Goal: Information Seeking & Learning: Learn about a topic

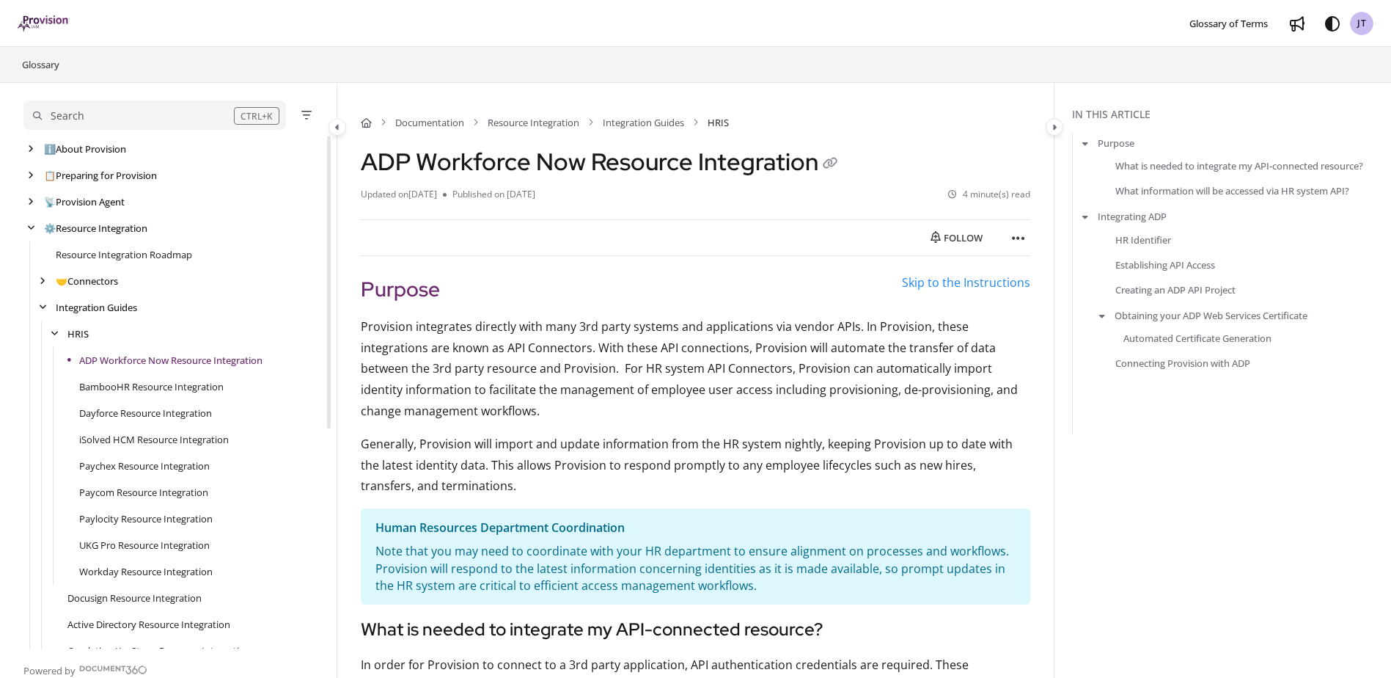
scroll to position [79, 0]
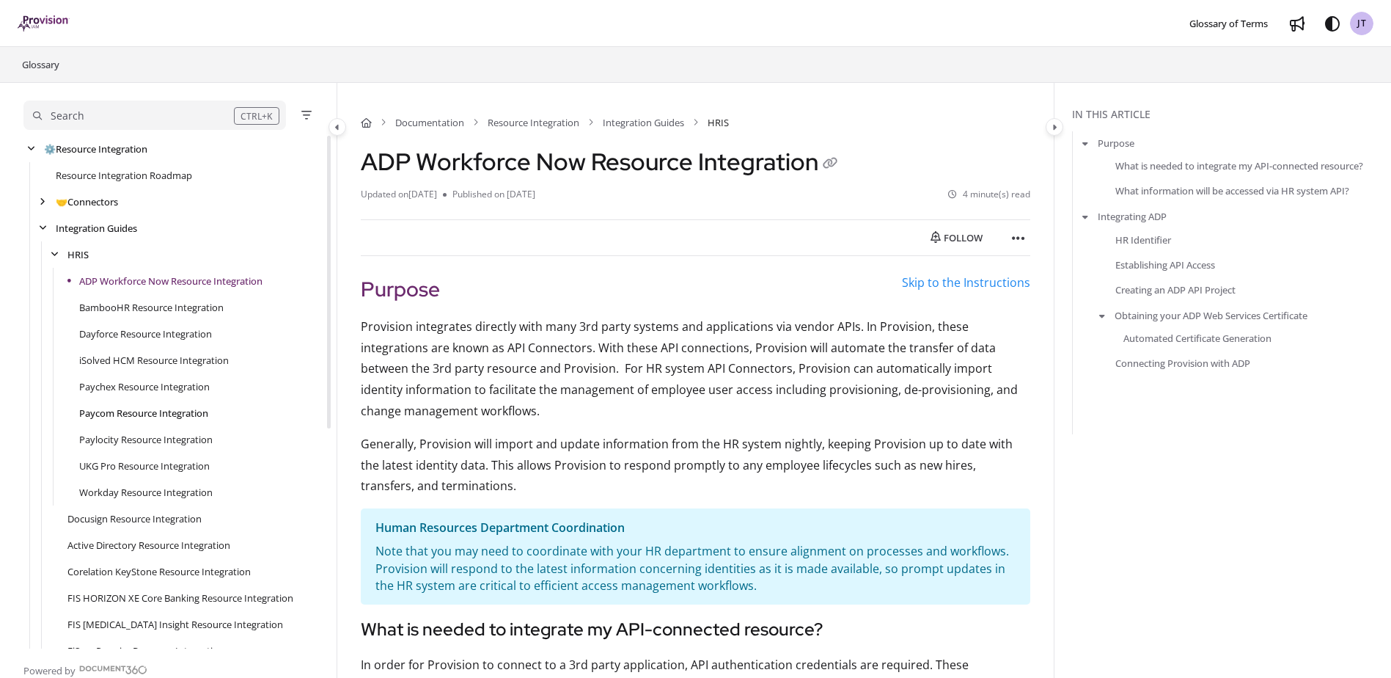
click at [135, 406] on link "Paycom Resource Integration" at bounding box center [143, 413] width 129 height 15
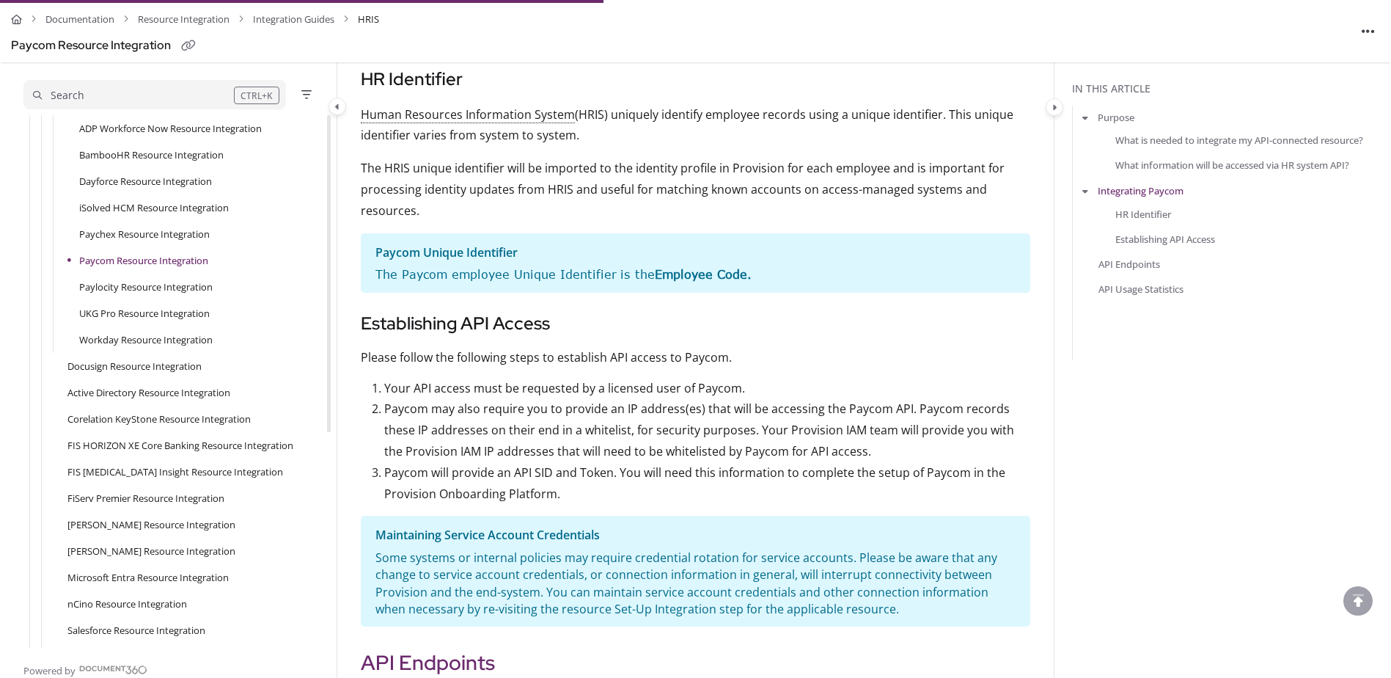
scroll to position [807, 0]
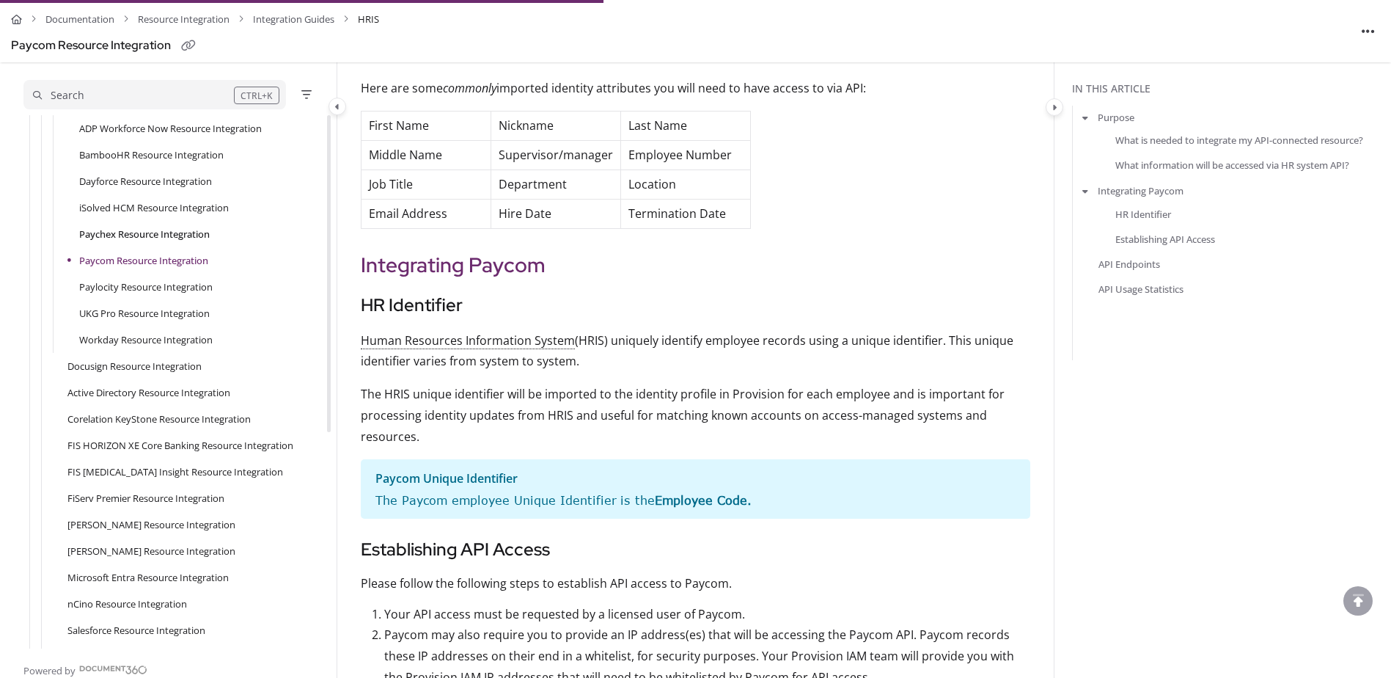
click at [198, 238] on link "Paychex Resource Integration" at bounding box center [144, 234] width 131 height 15
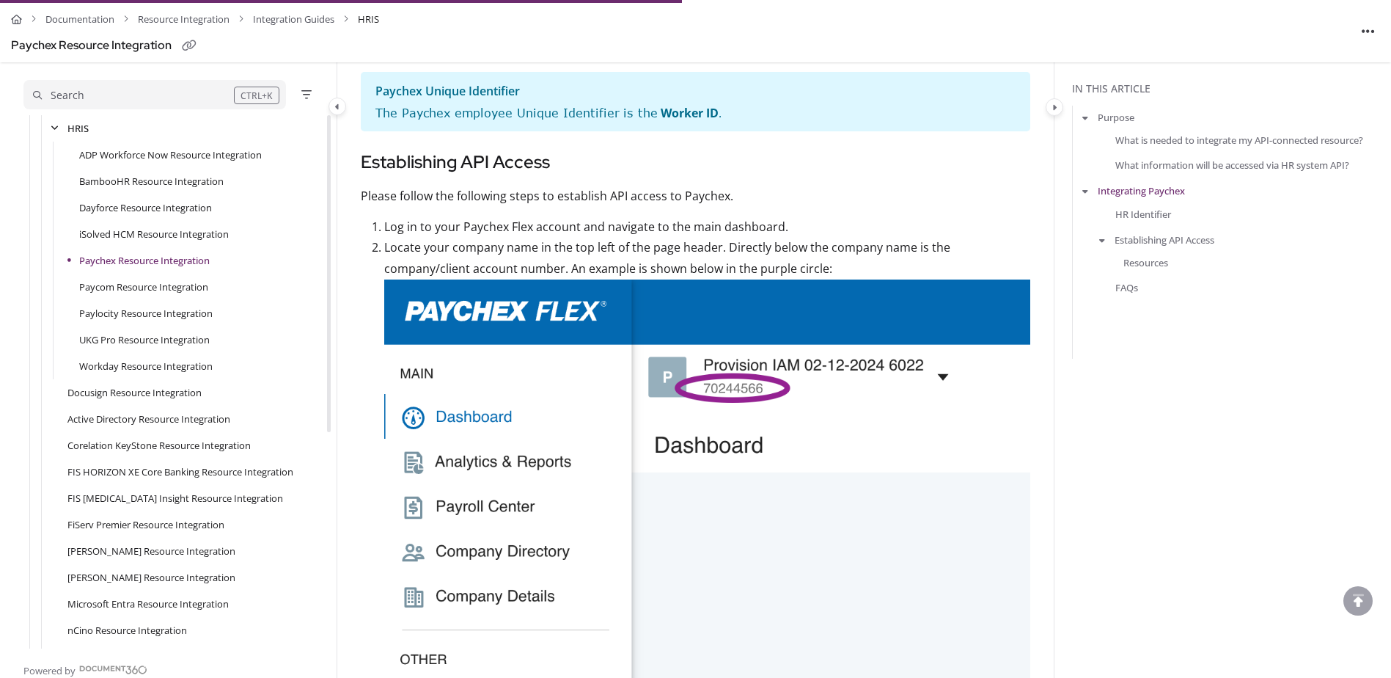
scroll to position [1613, 0]
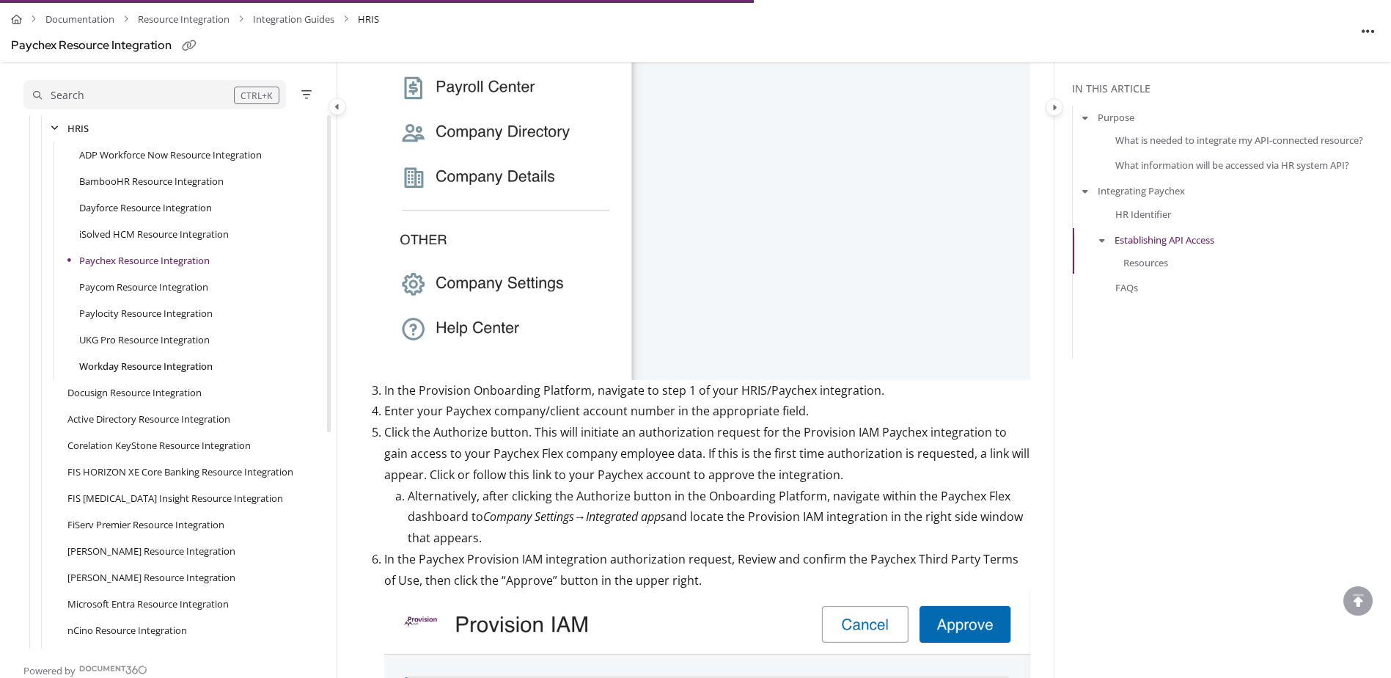
click at [120, 360] on link "Workday Resource Integration" at bounding box center [145, 366] width 133 height 15
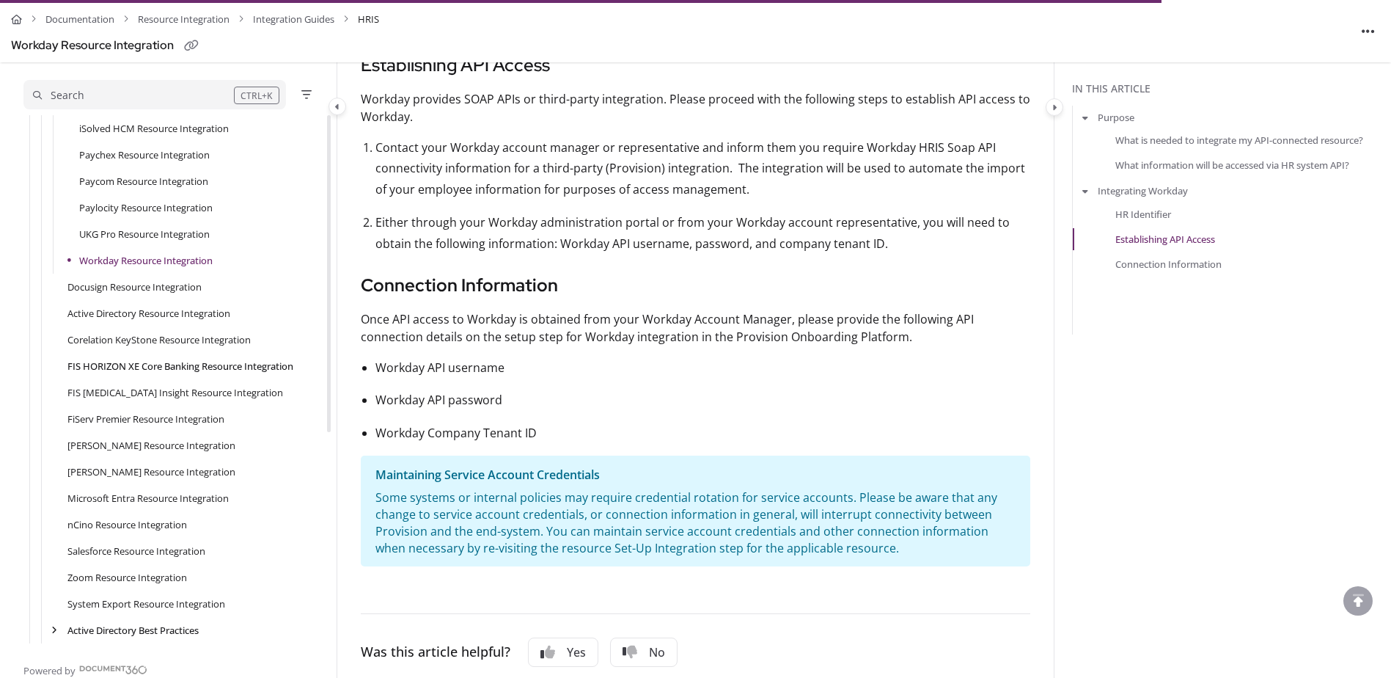
scroll to position [144, 0]
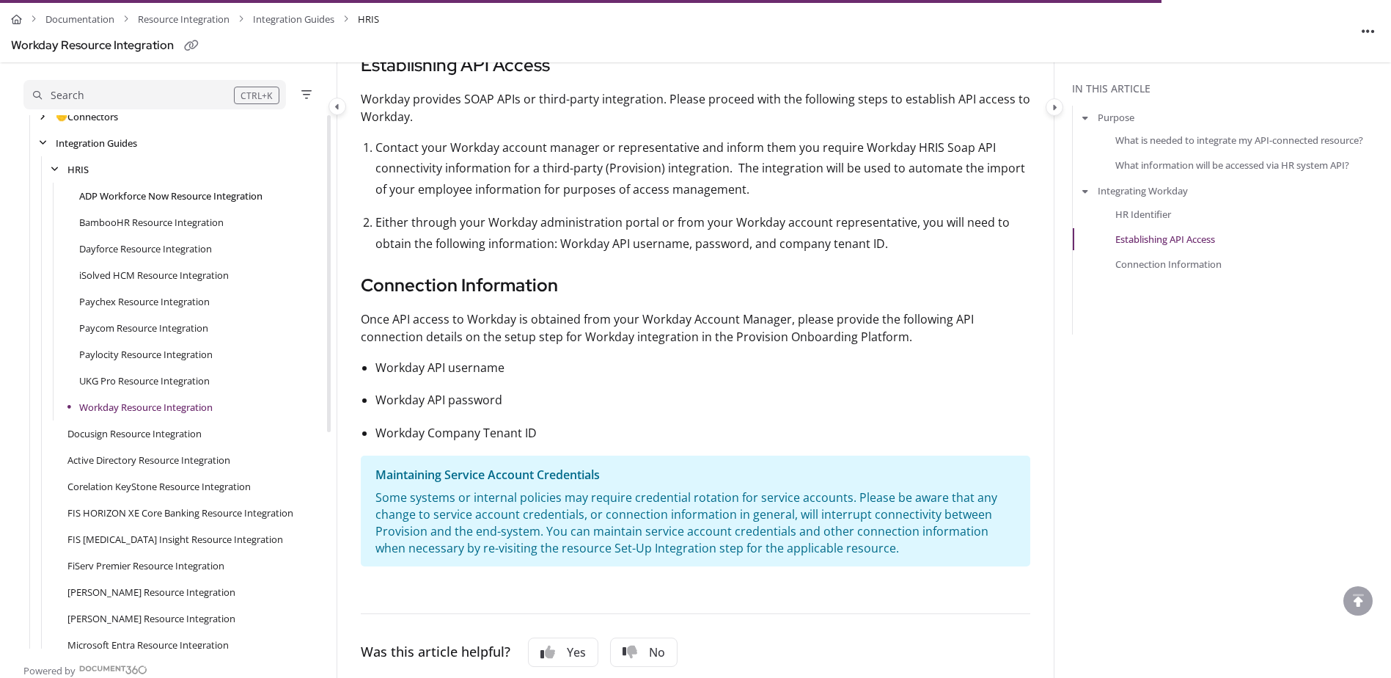
click at [180, 198] on link "ADP Workforce Now Resource Integration" at bounding box center [170, 195] width 183 height 15
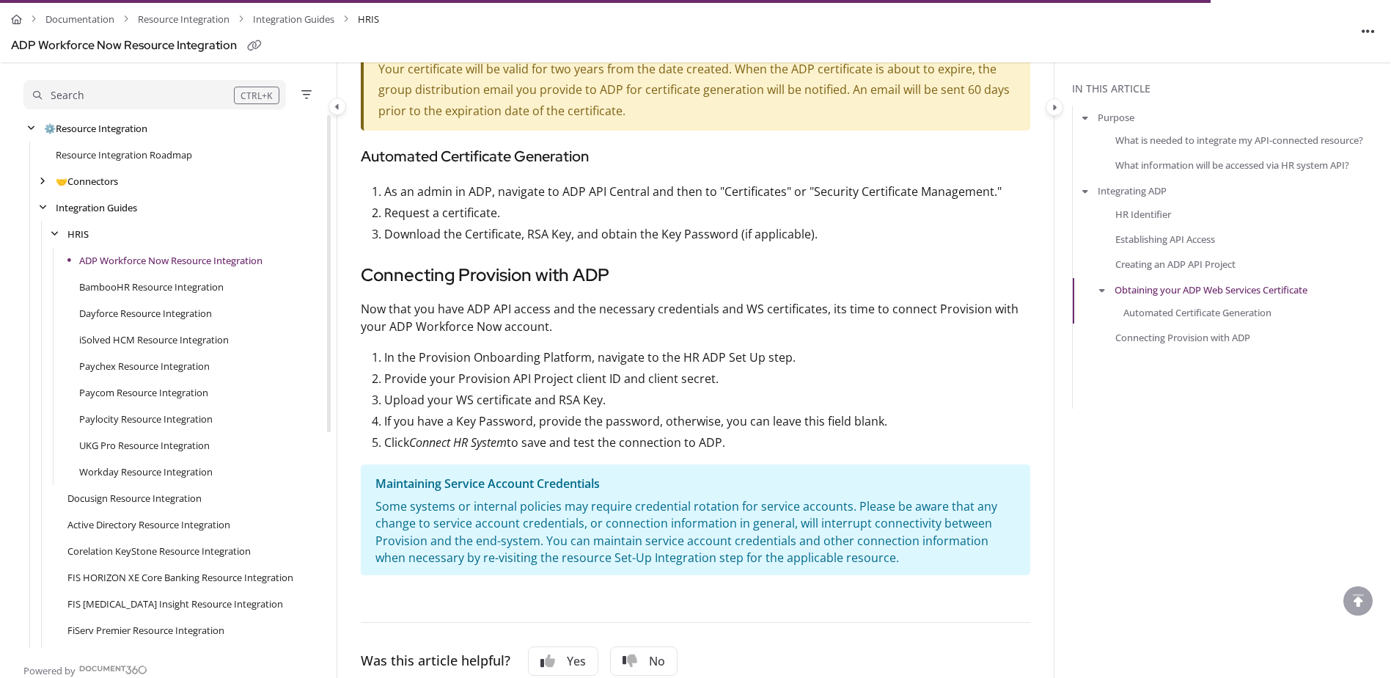
scroll to position [1760, 0]
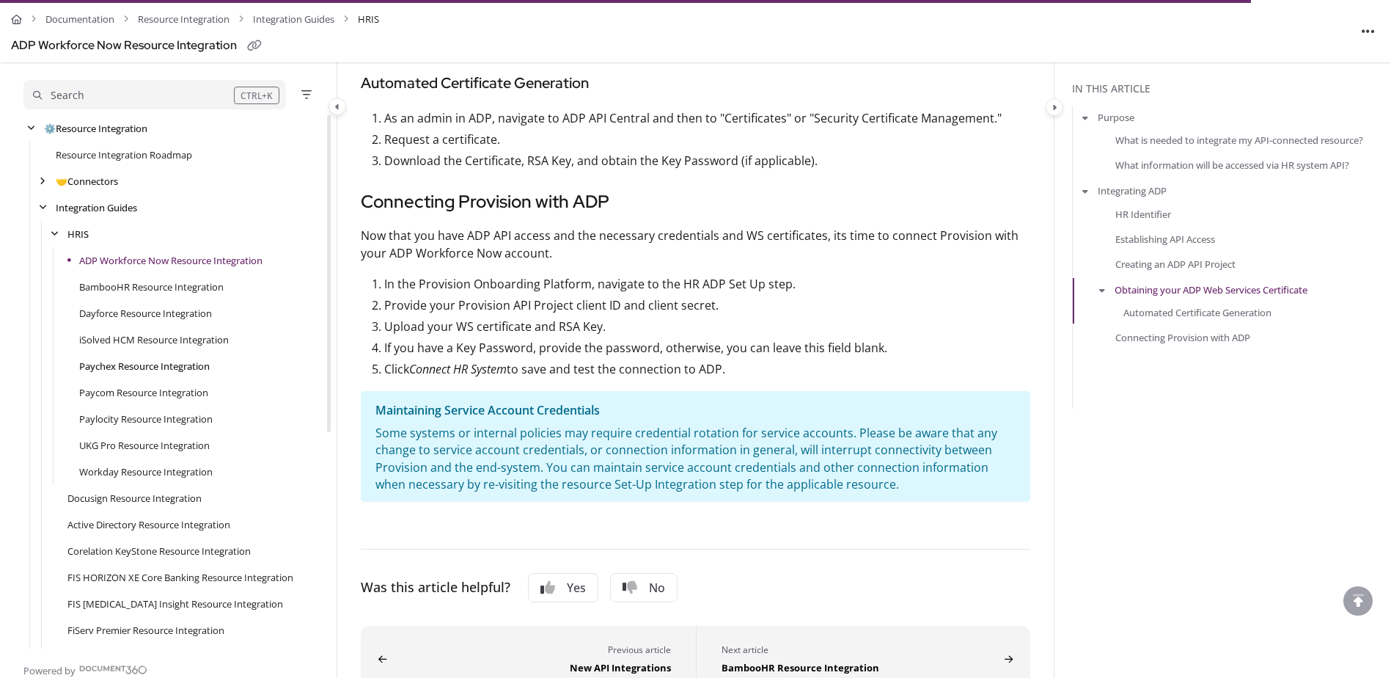
click at [161, 361] on link "Paychex Resource Integration" at bounding box center [144, 366] width 131 height 15
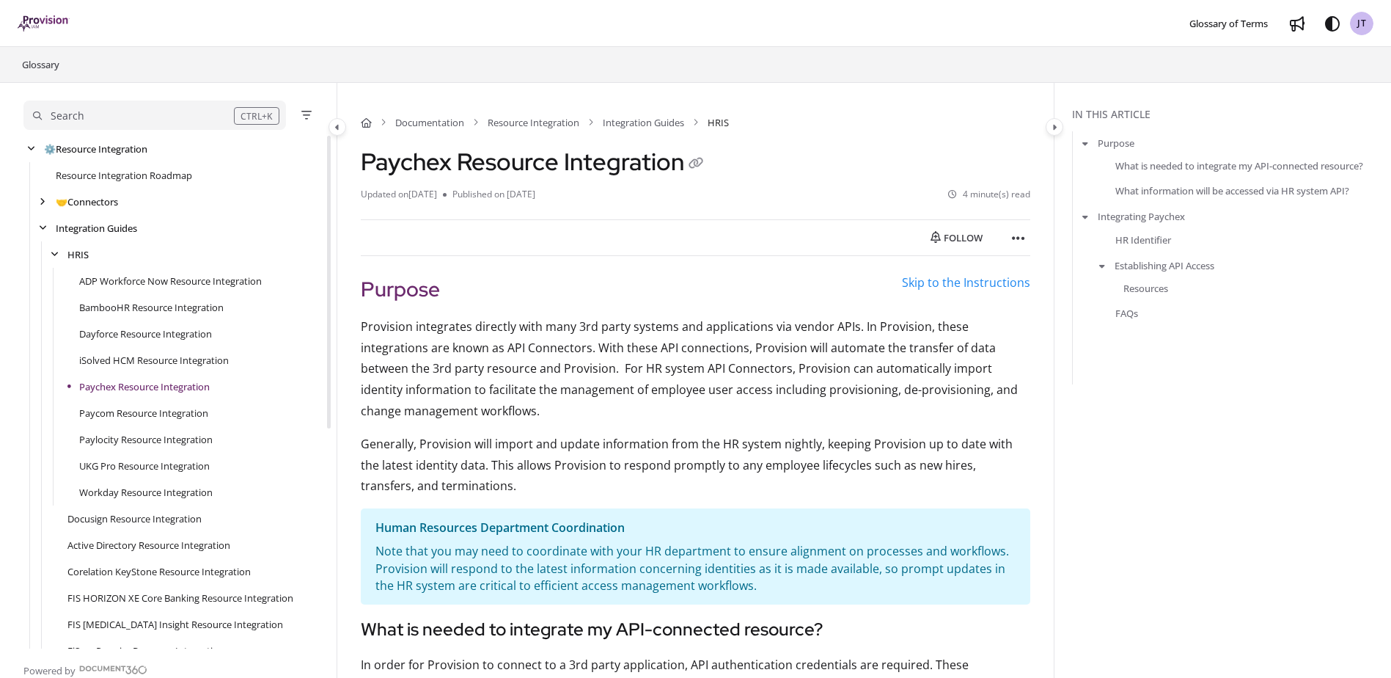
scroll to position [185, 0]
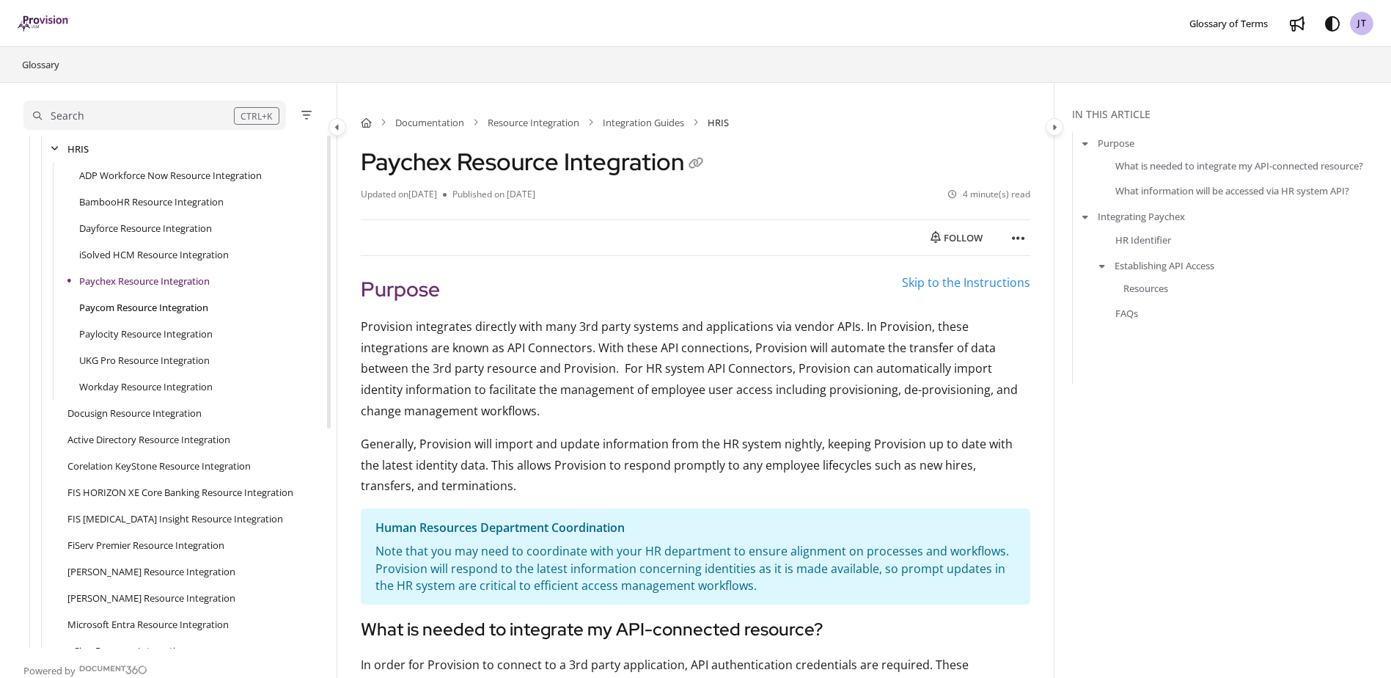
click at [181, 314] on link "Paycom Resource Integration" at bounding box center [143, 307] width 129 height 15
click at [177, 333] on link "UKG Pro Resource Integration" at bounding box center [144, 333] width 131 height 15
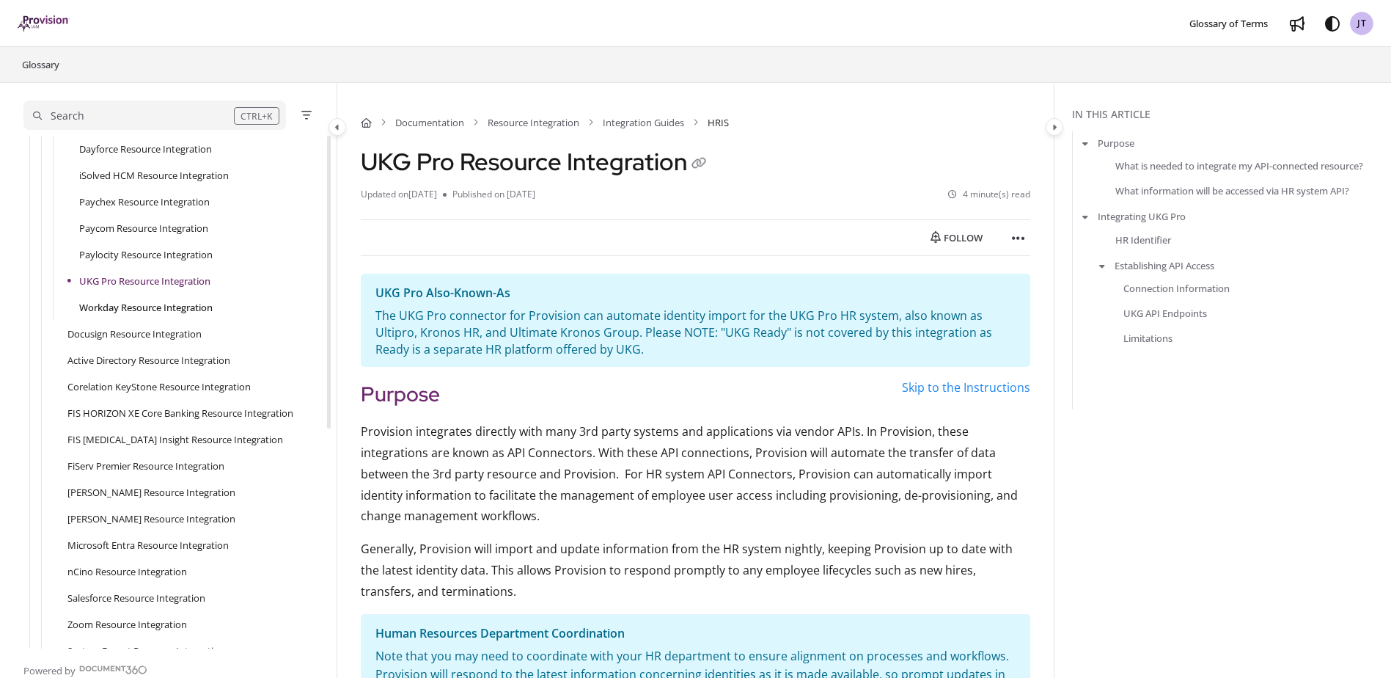
click at [177, 309] on link "Workday Resource Integration" at bounding box center [145, 307] width 133 height 15
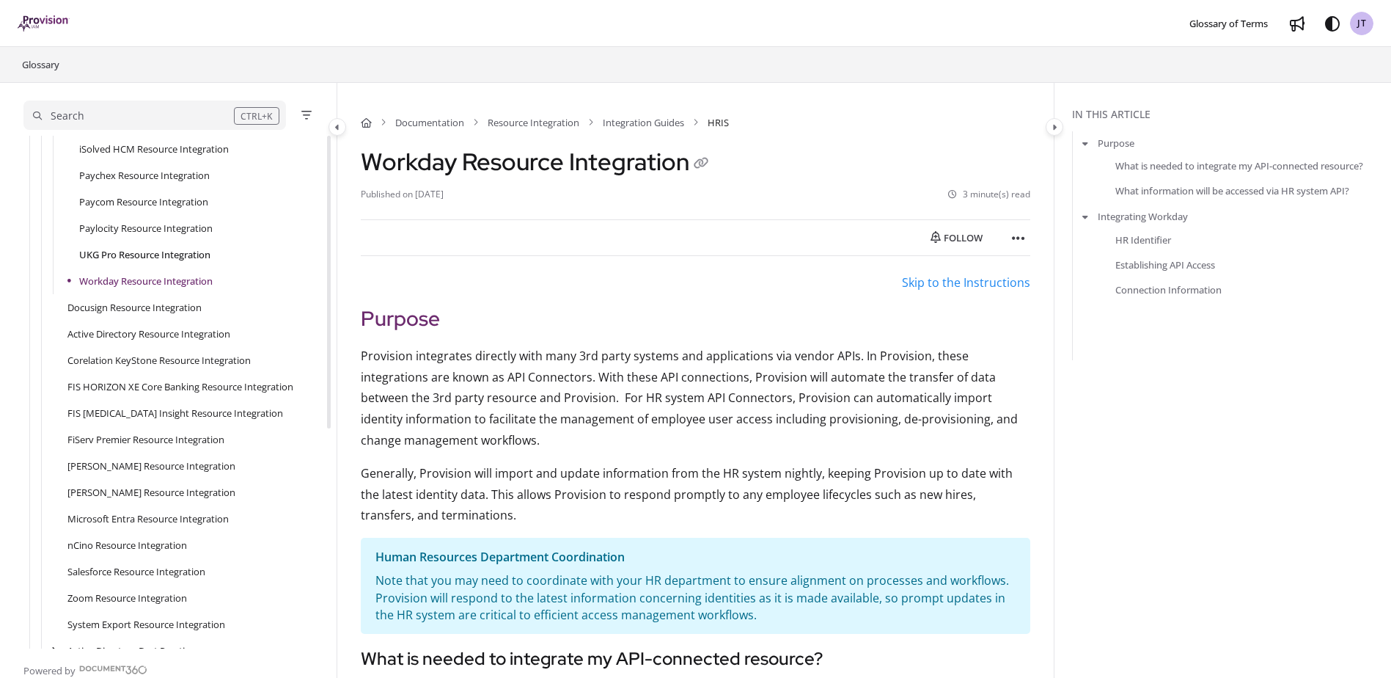
drag, startPoint x: 174, startPoint y: 263, endPoint x: 177, endPoint y: 255, distance: 8.6
click at [175, 263] on div "UKG Pro Resource Integration" at bounding box center [173, 254] width 301 height 26
click at [166, 227] on link "Paylocity Resource Integration" at bounding box center [145, 228] width 133 height 15
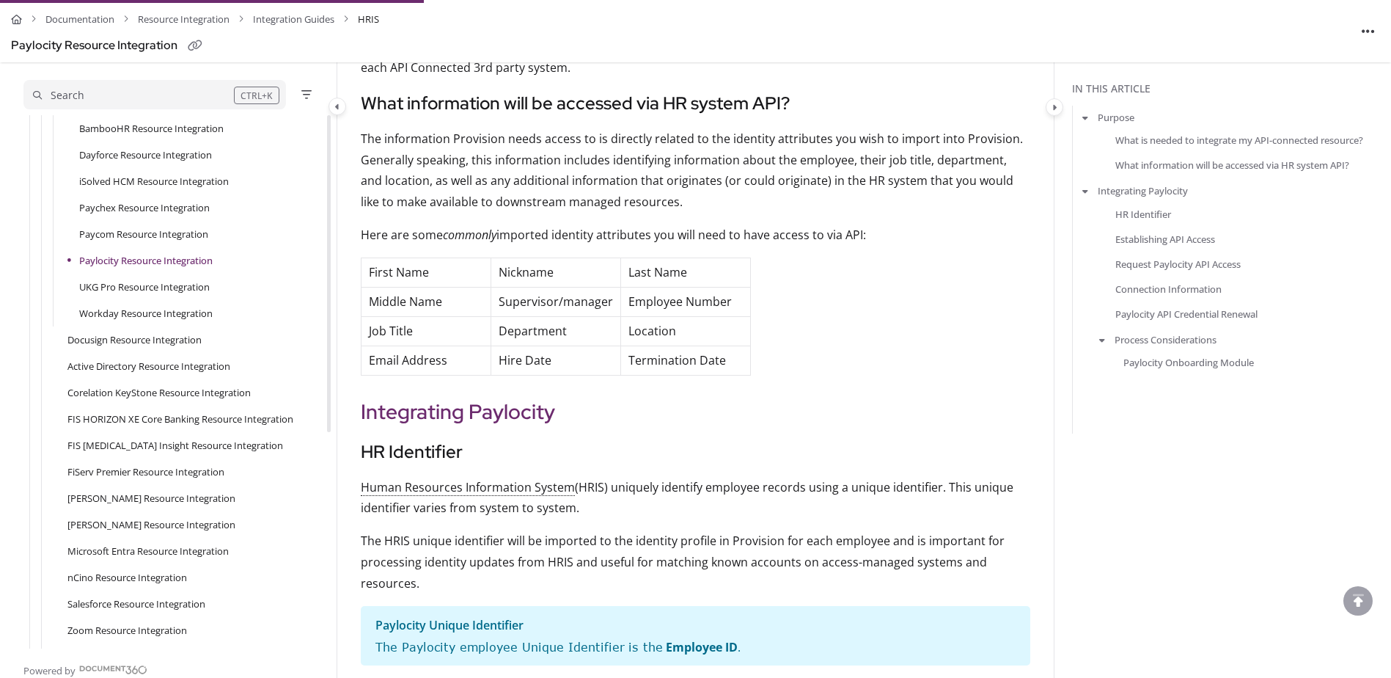
scroll to position [1173, 0]
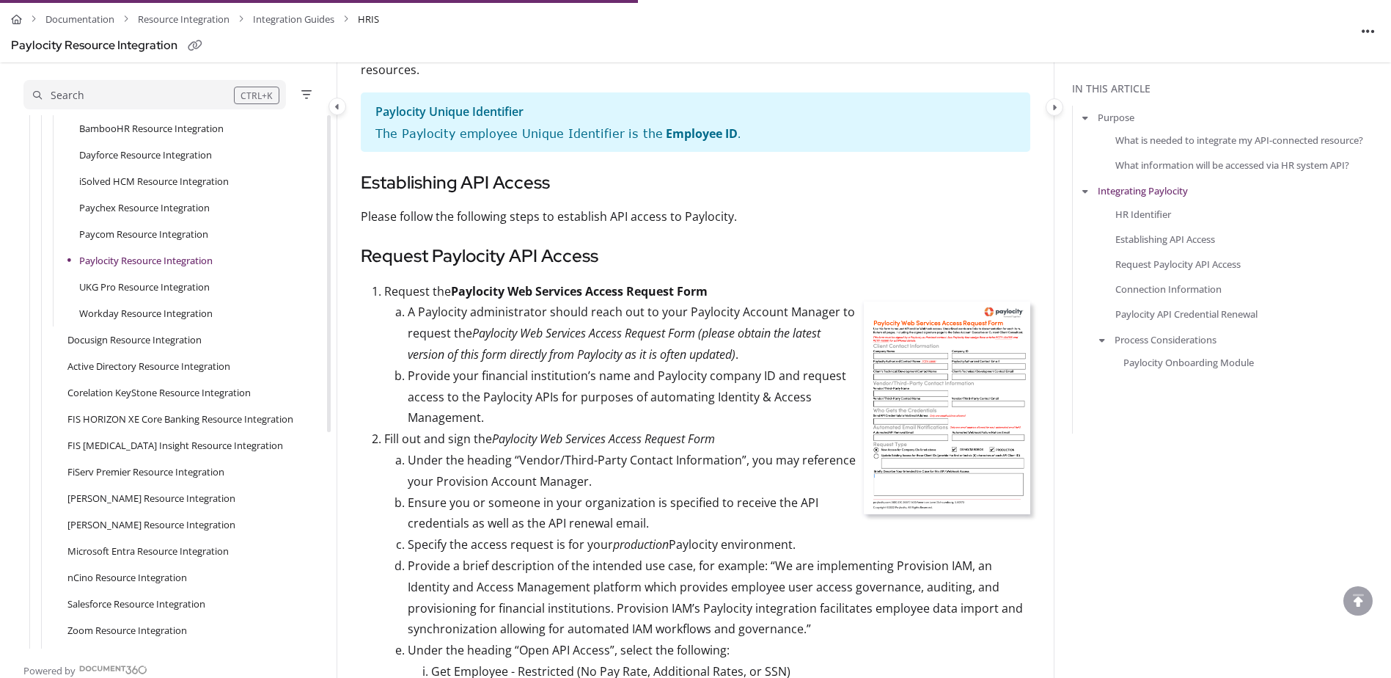
click at [879, 395] on img at bounding box center [947, 407] width 166 height 213
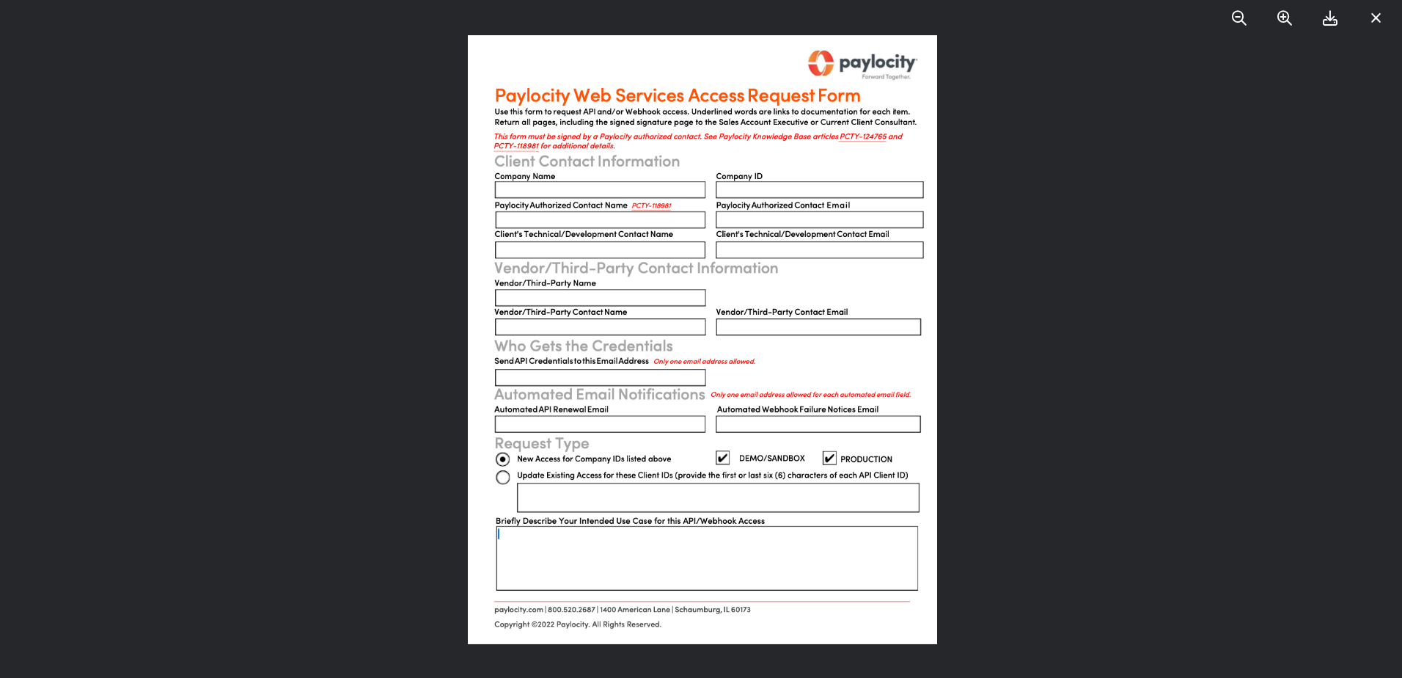
click at [1008, 365] on div at bounding box center [701, 339] width 1402 height 678
click at [1374, 24] on icon at bounding box center [1376, 18] width 11 height 15
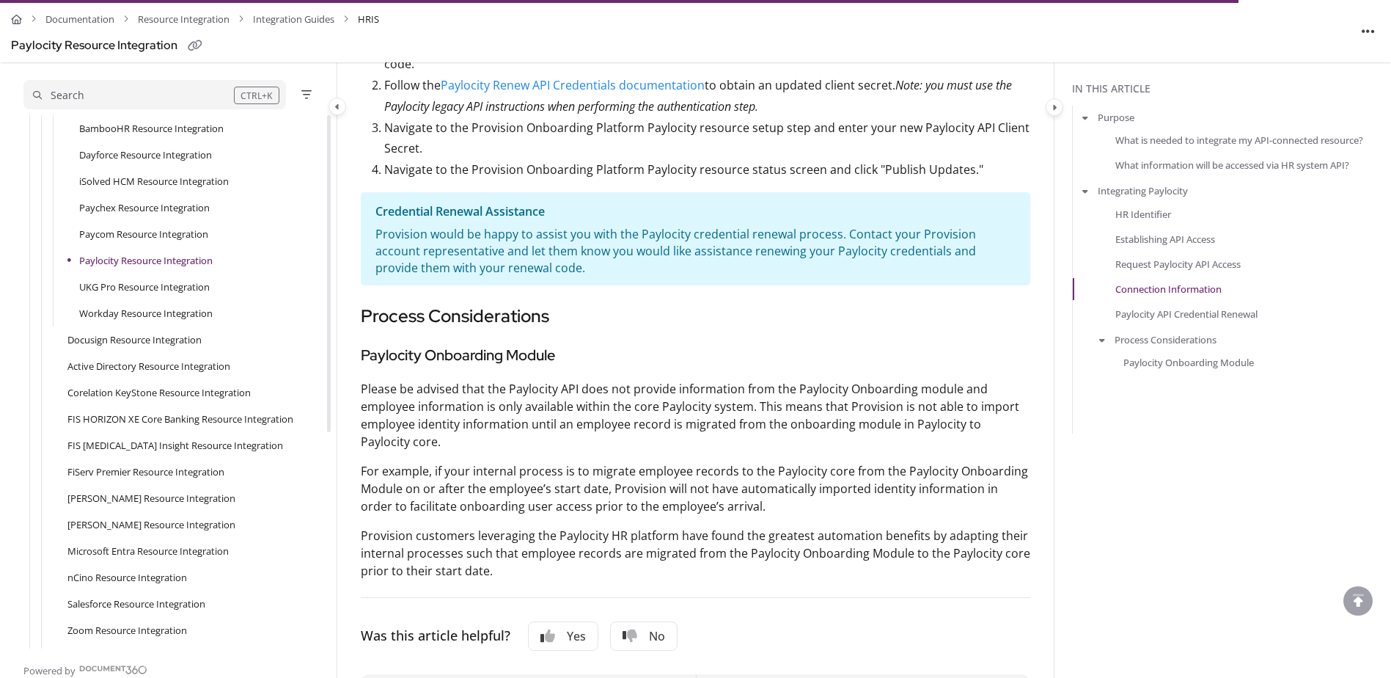
scroll to position [2347, 0]
